Goal: Find contact information: Find contact information

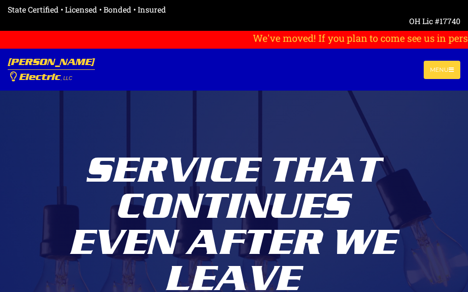
click at [172, 94] on div "Service That Continues Even After We Leave Tell Me More" at bounding box center [234, 225] width 332 height 450
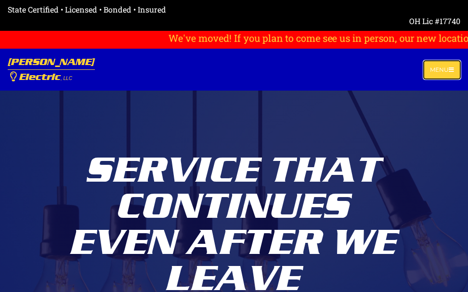
click at [438, 69] on button "Menu" at bounding box center [442, 70] width 37 height 18
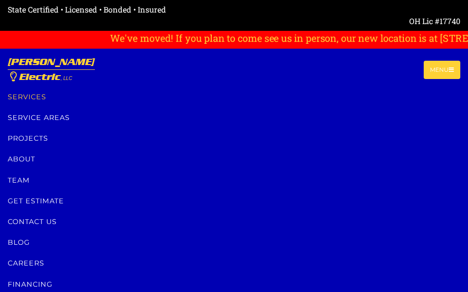
click at [27, 95] on link "Services" at bounding box center [234, 97] width 452 height 21
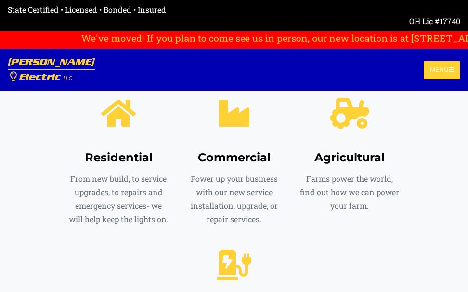
scroll to position [546, 0]
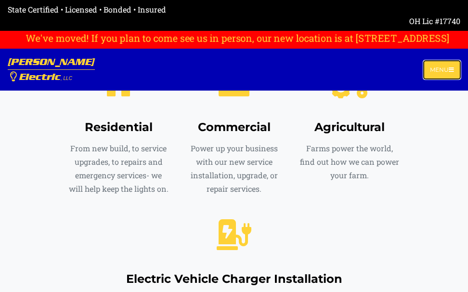
click at [437, 71] on button "Menu" at bounding box center [442, 70] width 37 height 18
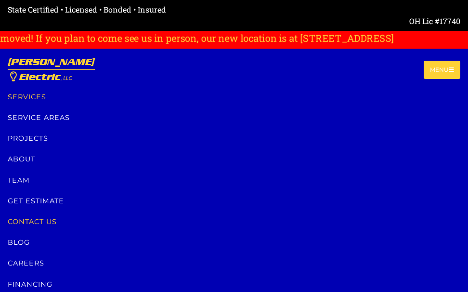
click at [37, 219] on link "Contact us" at bounding box center [234, 221] width 452 height 21
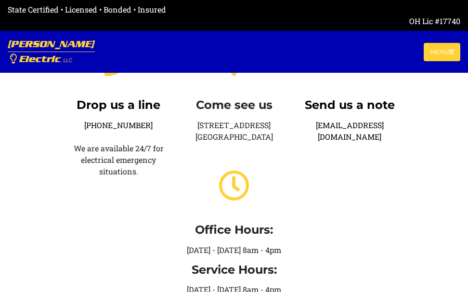
scroll to position [241, 0]
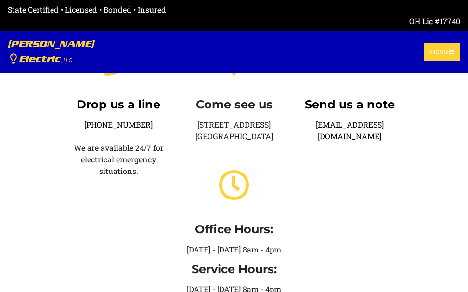
click at [319, 229] on div "Send us a note [EMAIL_ADDRESS][DOMAIN_NAME]" at bounding box center [350, 165] width 116 height 273
drag, startPoint x: 190, startPoint y: 123, endPoint x: 280, endPoint y: 138, distance: 90.8
click at [280, 138] on div "Come see us [STREET_ADDRESS] Office Hours: [DATE] - [DATE] 8am - 4pm Service Ho…" at bounding box center [234, 165] width 116 height 273
copy div "[STREET_ADDRESS]"
click at [350, 213] on div "Send us a note [EMAIL_ADDRESS][DOMAIN_NAME]" at bounding box center [350, 165] width 116 height 273
